Goal: Navigation & Orientation: Find specific page/section

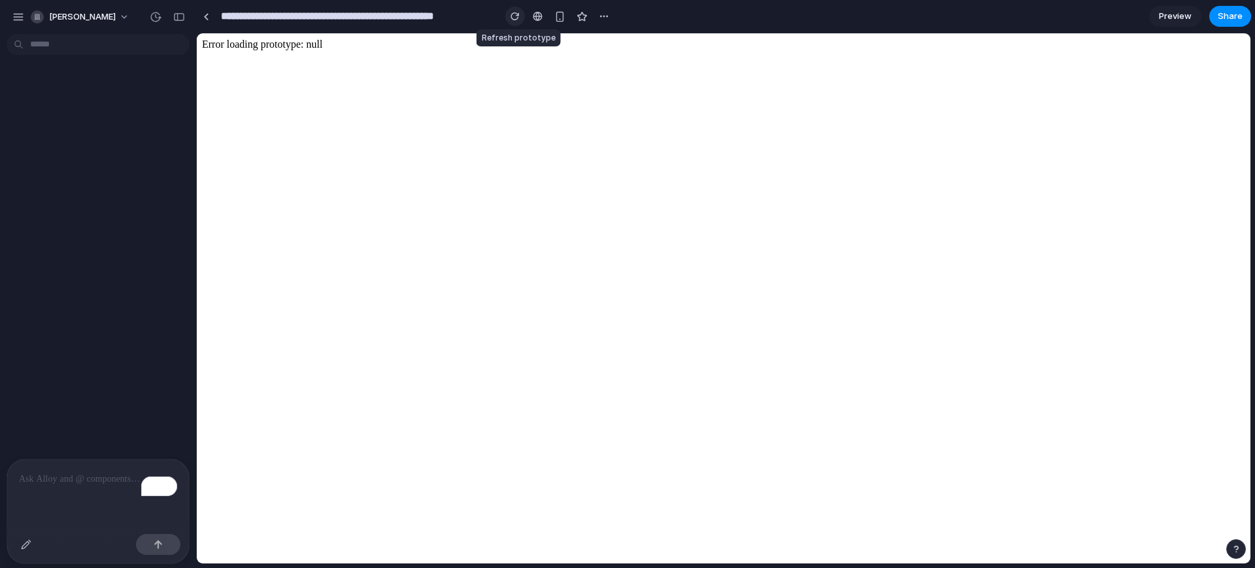
click at [516, 16] on div "button" at bounding box center [515, 16] width 9 height 9
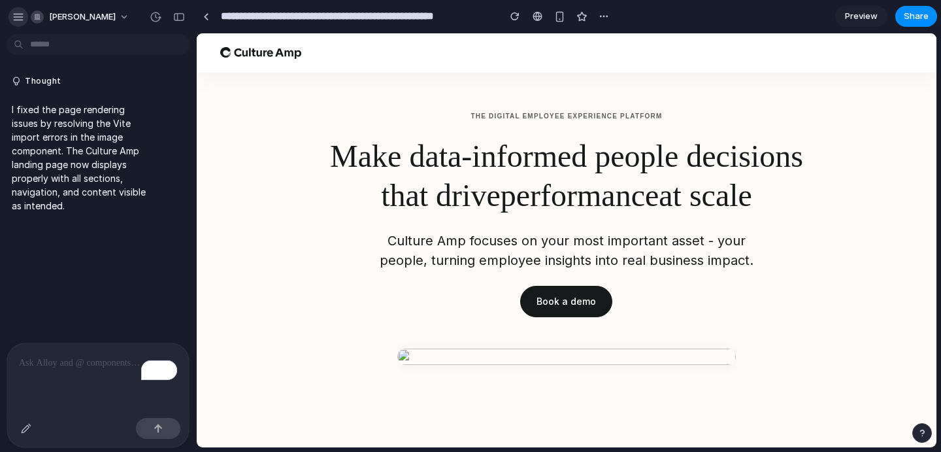
click at [18, 16] on div "button" at bounding box center [18, 17] width 12 height 12
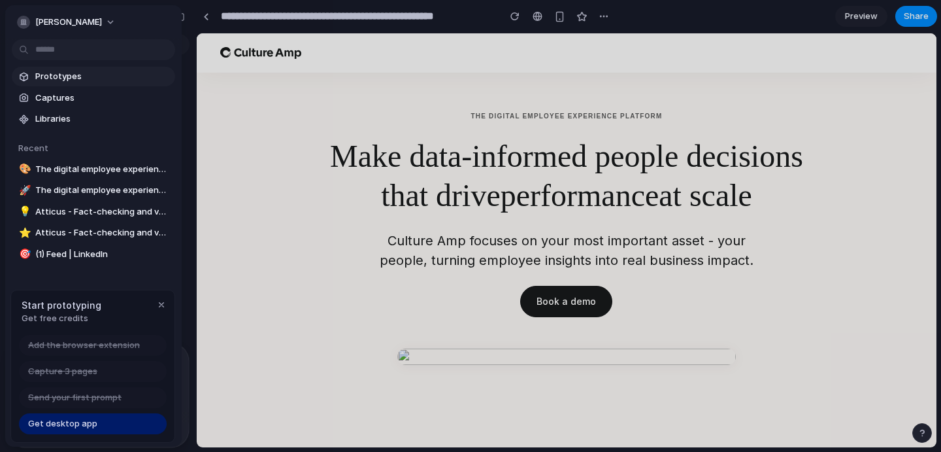
click at [61, 76] on span "Prototypes" at bounding box center [102, 76] width 135 height 13
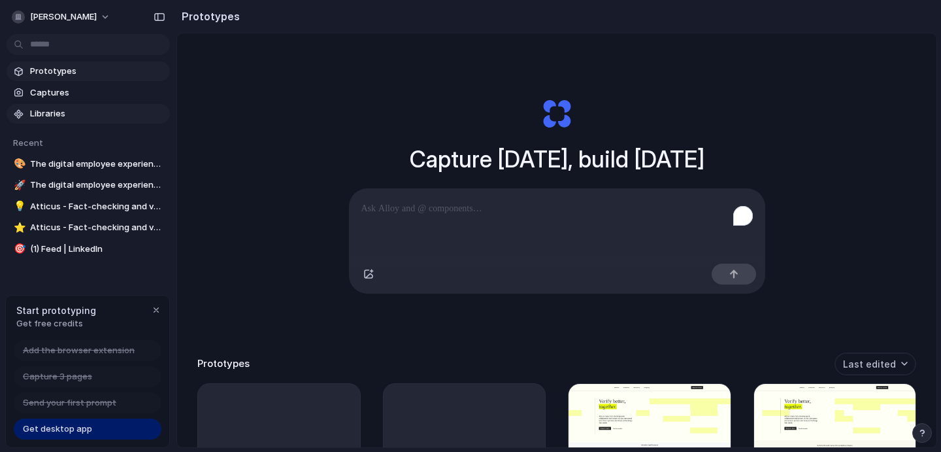
click at [44, 121] on link "Libraries" at bounding box center [88, 114] width 163 height 20
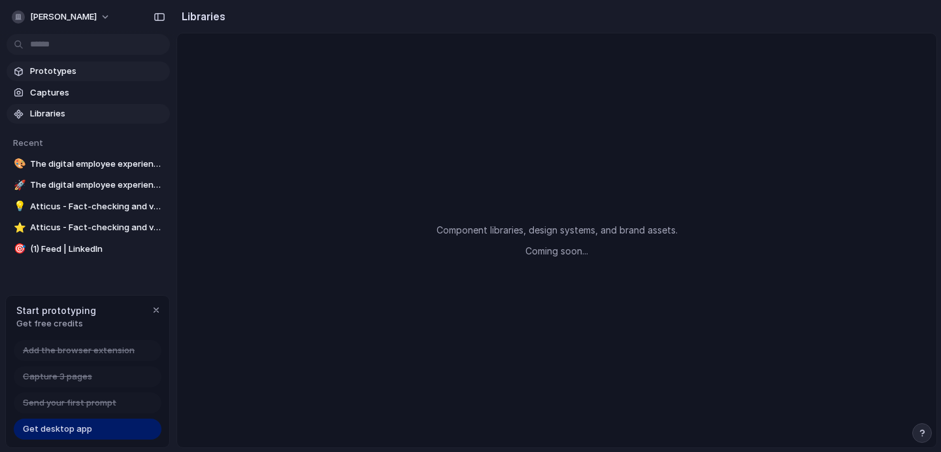
click at [52, 75] on span "Prototypes" at bounding box center [97, 71] width 135 height 13
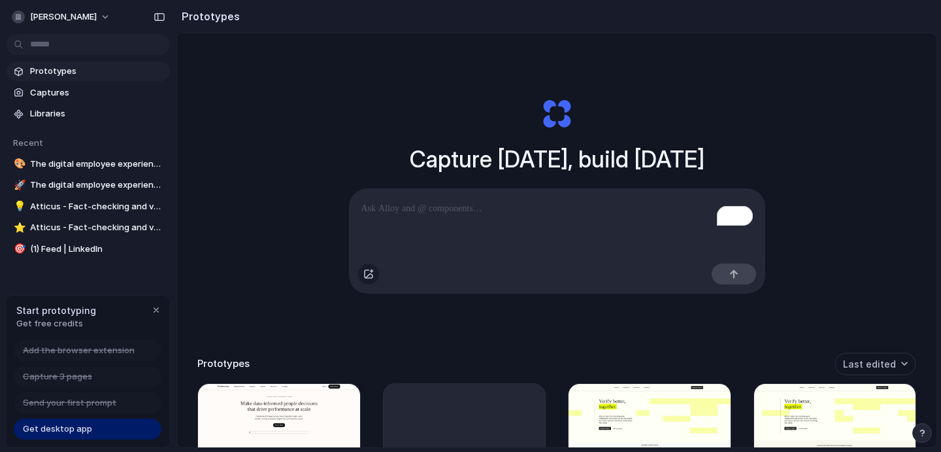
click at [367, 278] on div "button" at bounding box center [368, 274] width 10 height 10
click at [73, 431] on span "Get desktop app" at bounding box center [57, 428] width 69 height 13
click at [154, 307] on div "button" at bounding box center [156, 310] width 10 height 10
